Goal: Task Accomplishment & Management: Manage account settings

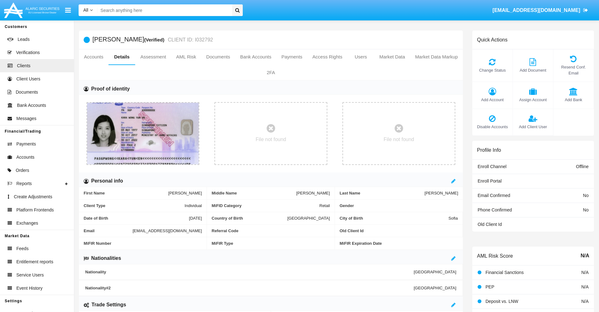
click at [492, 100] on span "Add Account" at bounding box center [492, 100] width 34 height 6
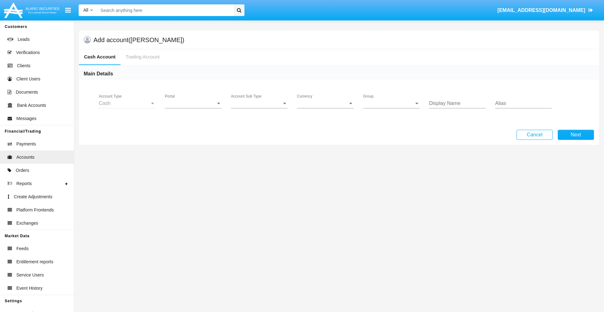
click at [193, 103] on span "Portal" at bounding box center [190, 104] width 51 height 6
click at [194, 169] on span "Alaric Fund Portal" at bounding box center [194, 168] width 58 height 15
click at [259, 103] on span "Account Sub Type" at bounding box center [256, 104] width 51 height 6
click at [259, 108] on span "Fund Cash" at bounding box center [259, 108] width 57 height 15
click at [391, 103] on span "Group" at bounding box center [388, 104] width 51 height 6
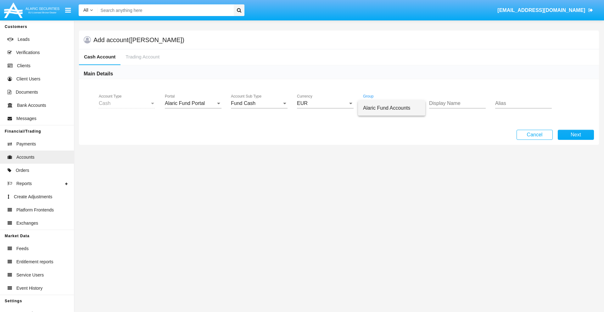
click at [392, 108] on span "Alaric Fund Accounts" at bounding box center [391, 108] width 57 height 15
type input "tan"
type input "yellow"
click at [575, 135] on button "Next" at bounding box center [576, 135] width 36 height 10
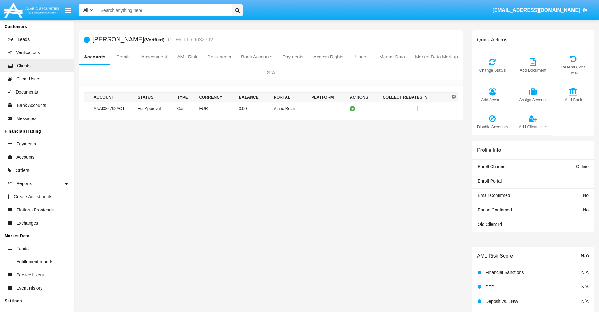
click at [271, 108] on td "Alaric Retail" at bounding box center [290, 109] width 38 height 14
click at [492, 70] on span "Change Status" at bounding box center [492, 70] width 34 height 6
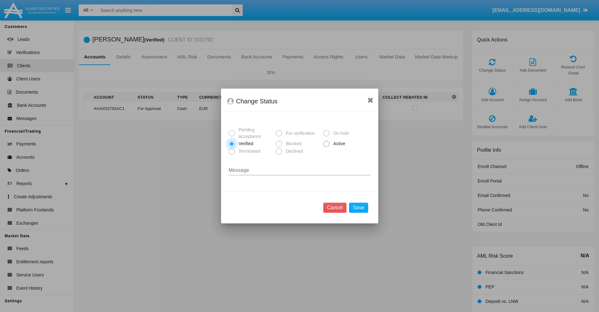
click at [338, 144] on span "Active" at bounding box center [338, 144] width 17 height 7
click at [326, 147] on input "Active" at bounding box center [326, 147] width 0 height 0
radio input "true"
click at [359, 208] on button "Save" at bounding box center [358, 208] width 19 height 10
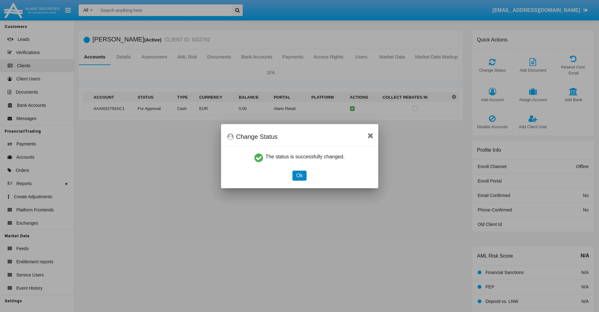
click at [299, 175] on button "Ok" at bounding box center [299, 176] width 14 height 10
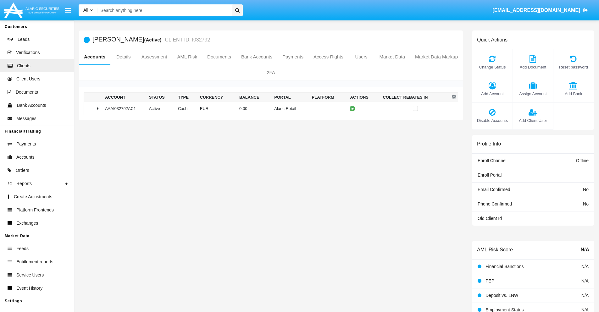
click at [269, 108] on td "0.00" at bounding box center [254, 109] width 35 height 14
click at [352, 122] on icon at bounding box center [353, 121] width 3 height 3
